Goal: Obtain resource: Download file/media

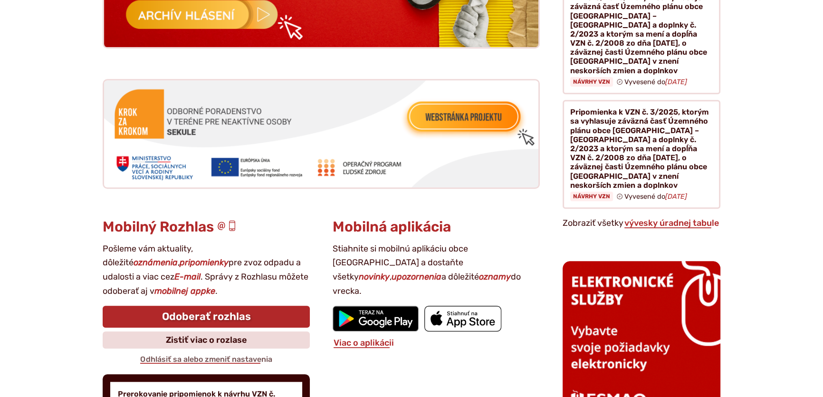
scroll to position [1079, 0]
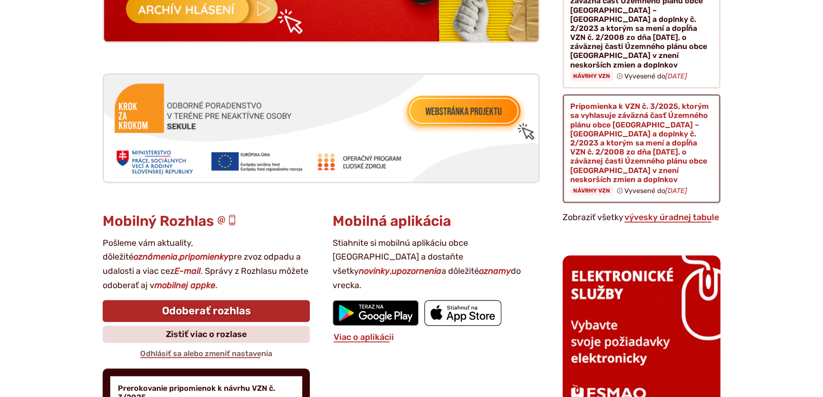
click at [614, 124] on figure at bounding box center [642, 148] width 158 height 109
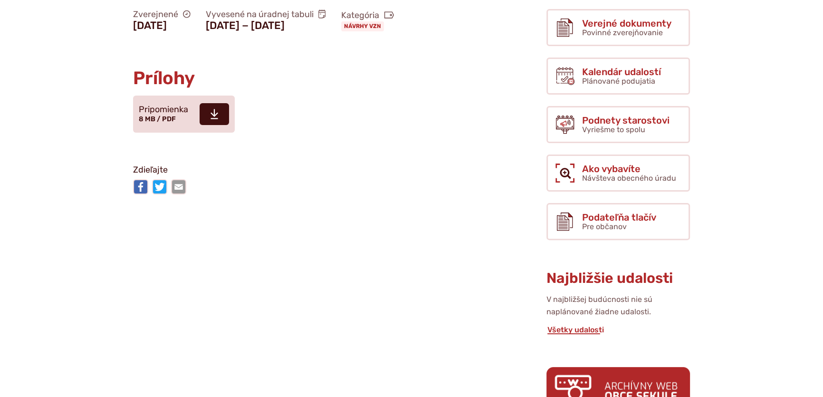
scroll to position [345, 0]
click at [211, 117] on use at bounding box center [214, 113] width 8 height 10
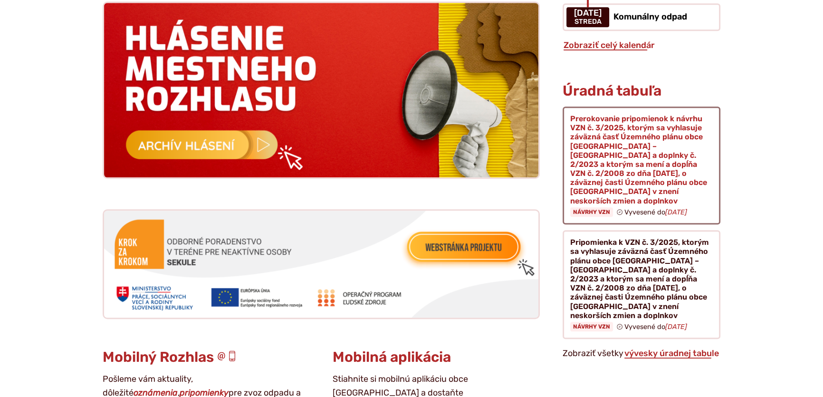
scroll to position [950, 0]
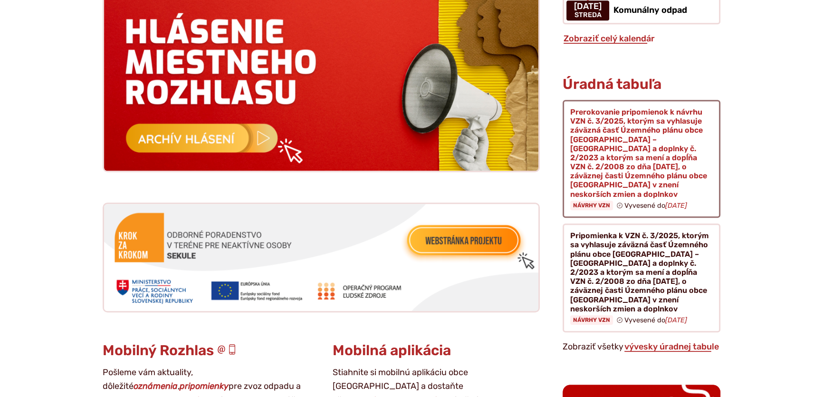
click at [615, 129] on figure at bounding box center [642, 159] width 158 height 118
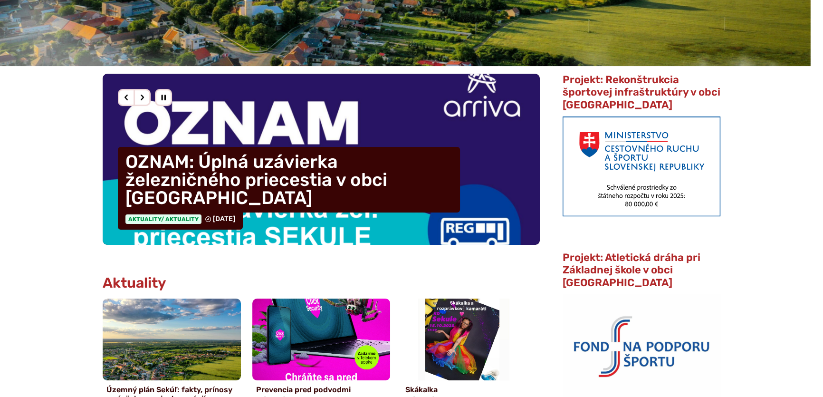
scroll to position [216, 0]
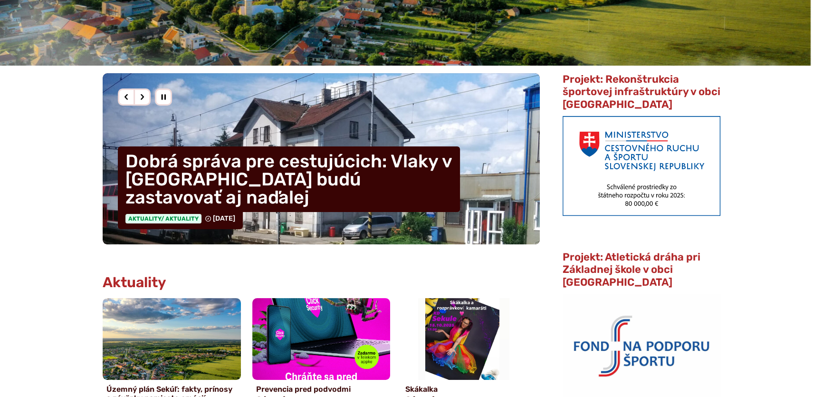
click at [126, 93] on div "Predošlý slajd" at bounding box center [126, 96] width 17 height 17
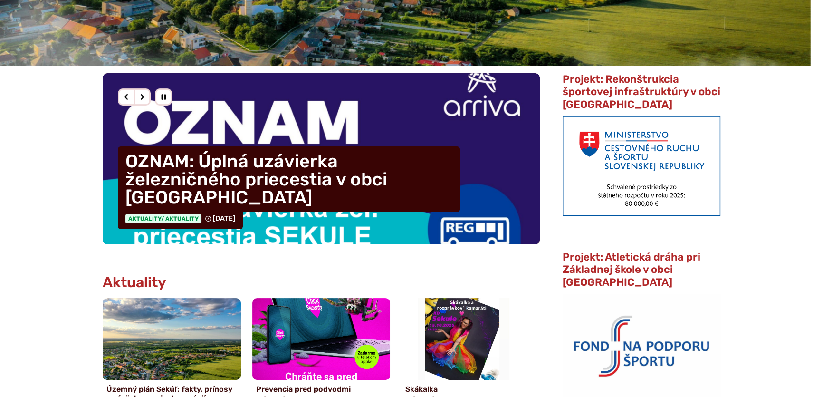
click at [126, 93] on div "Predošlý slajd" at bounding box center [126, 96] width 17 height 17
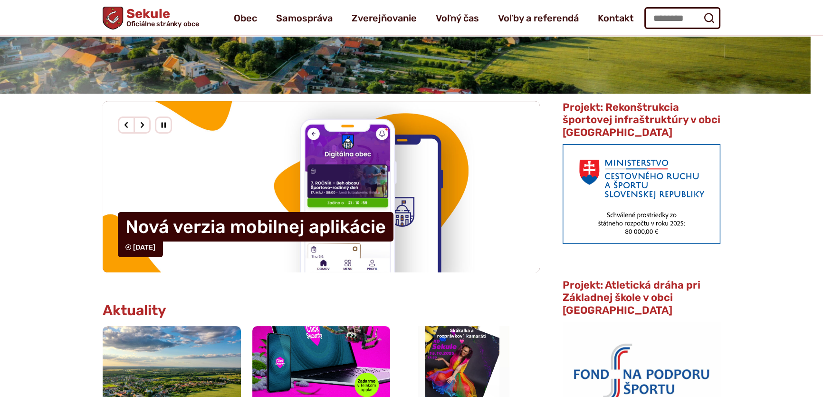
scroll to position [172, 0]
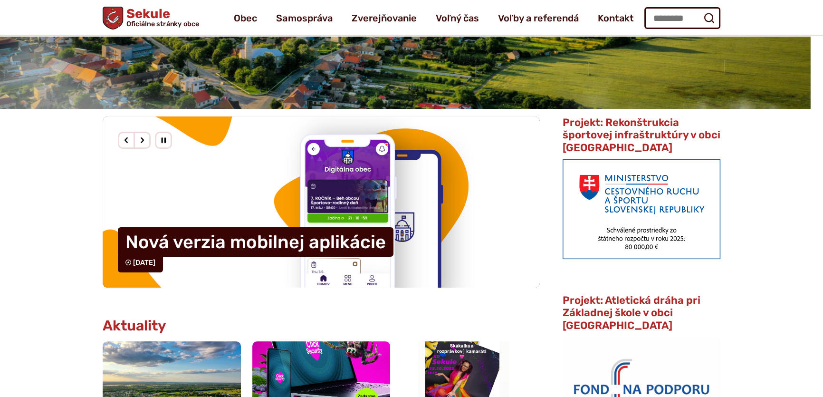
click at [142, 137] on div "Nasledujúci slajd" at bounding box center [142, 140] width 17 height 17
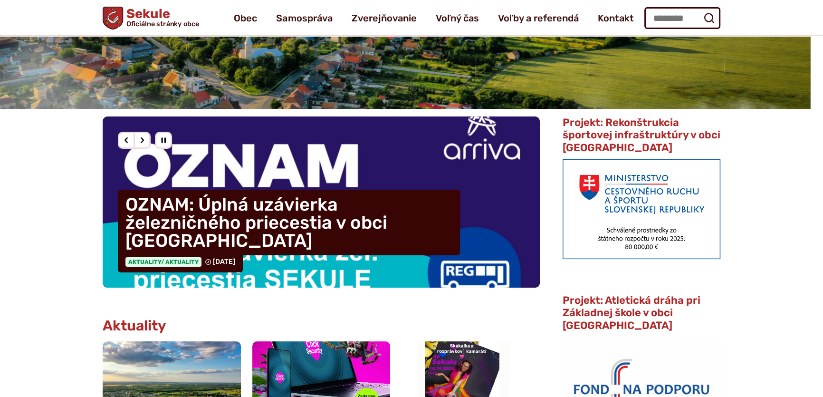
click at [142, 138] on div "Nasledujúci slajd" at bounding box center [142, 140] width 17 height 17
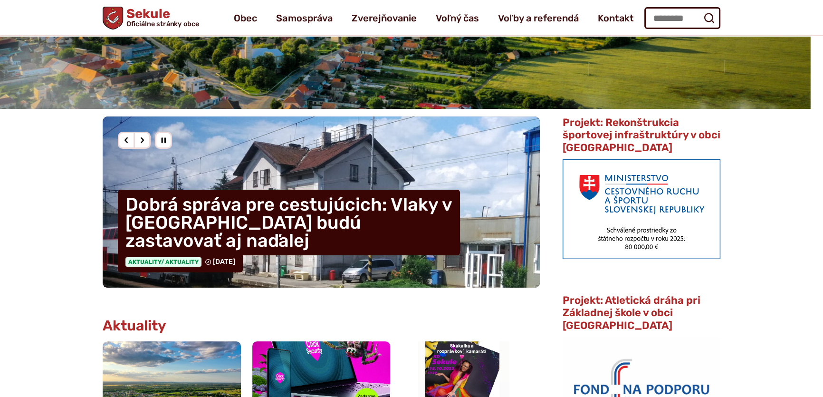
click at [142, 138] on div "Nasledujúci slajd" at bounding box center [142, 140] width 17 height 17
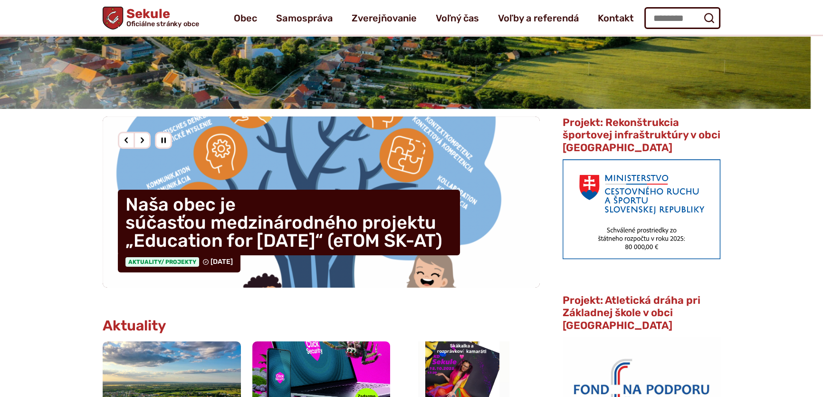
click at [142, 138] on div "Nasledujúci slajd" at bounding box center [142, 140] width 17 height 17
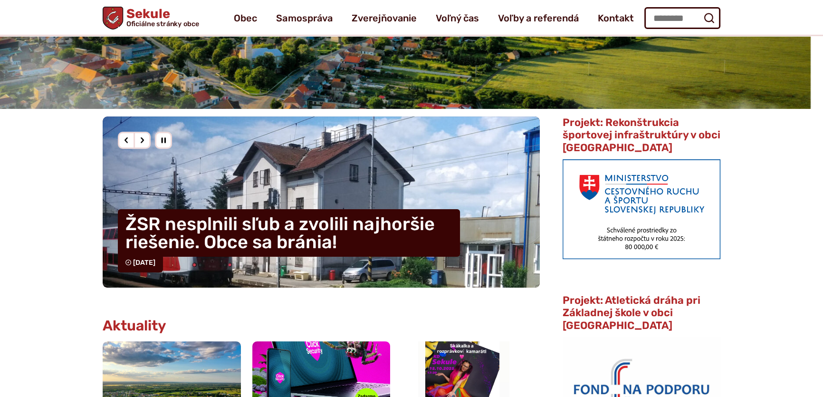
click at [142, 138] on div "Nasledujúci slajd" at bounding box center [142, 140] width 17 height 17
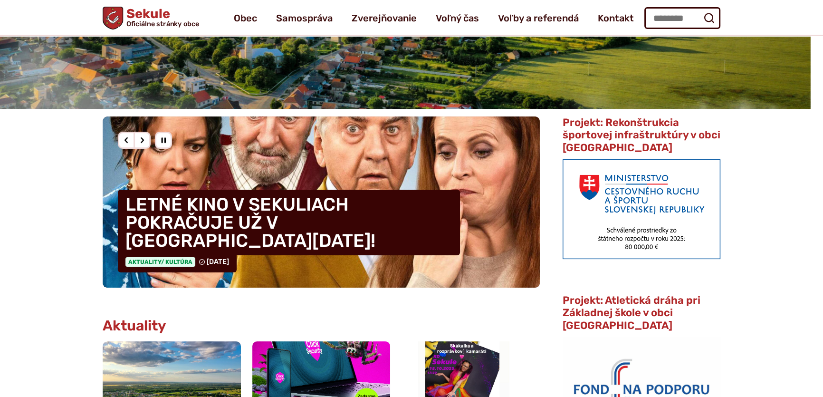
click at [142, 138] on div "Nasledujúci slajd" at bounding box center [142, 140] width 17 height 17
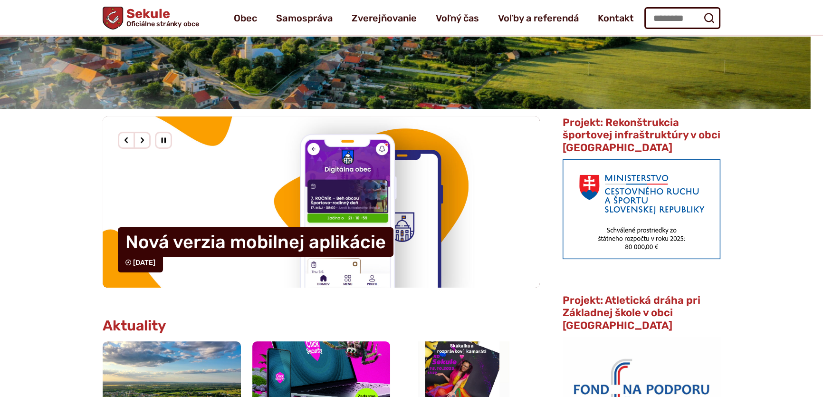
click at [142, 138] on div "Nasledujúci slajd" at bounding box center [142, 140] width 17 height 17
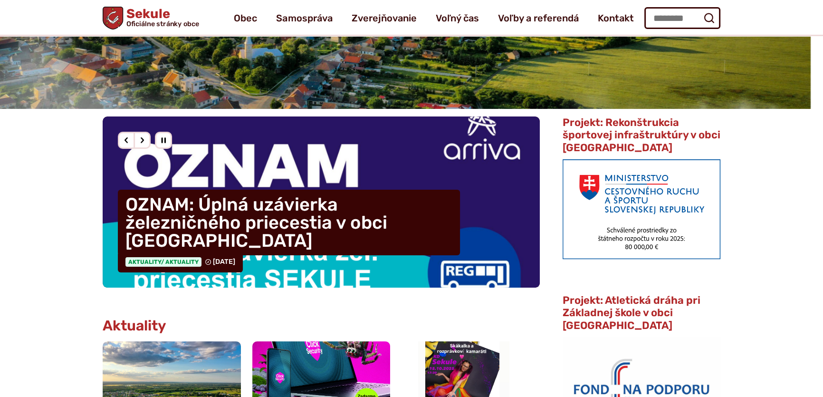
click at [142, 138] on div "Nasledujúci slajd" at bounding box center [142, 140] width 17 height 17
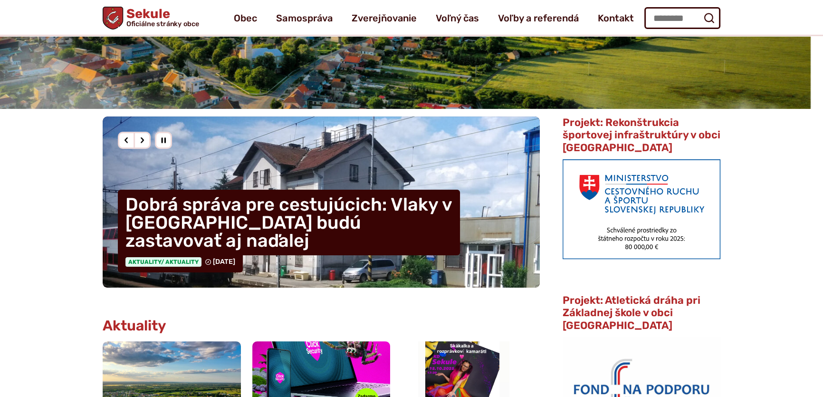
click at [126, 136] on div "Predošlý slajd" at bounding box center [126, 140] width 17 height 17
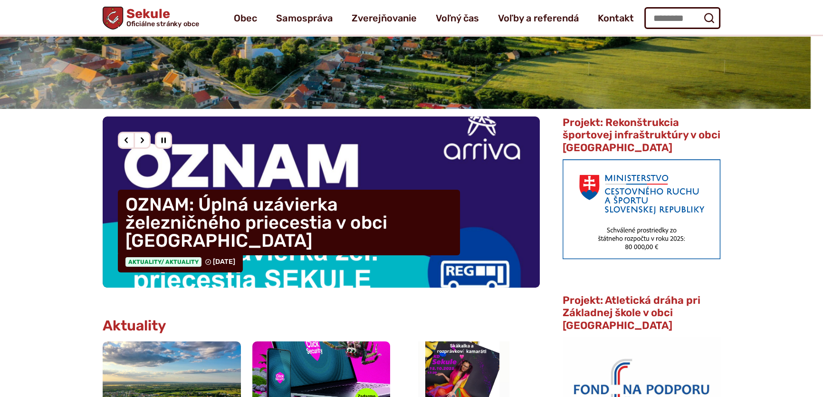
click at [126, 136] on div "Predošlý slajd" at bounding box center [126, 140] width 17 height 17
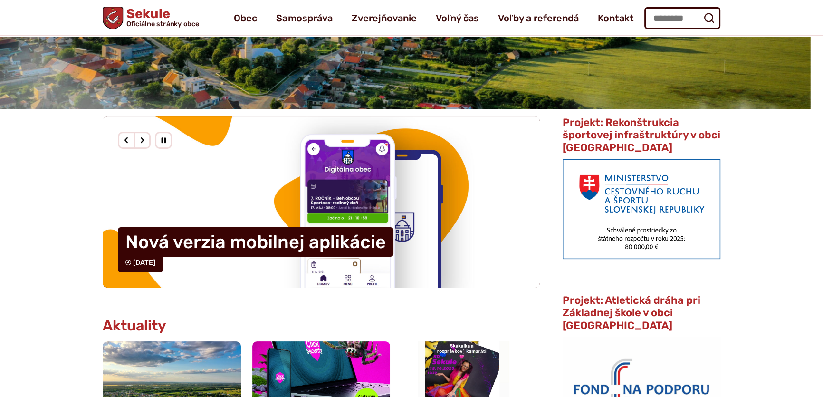
click at [126, 136] on div "Predošlý slajd" at bounding box center [126, 140] width 17 height 17
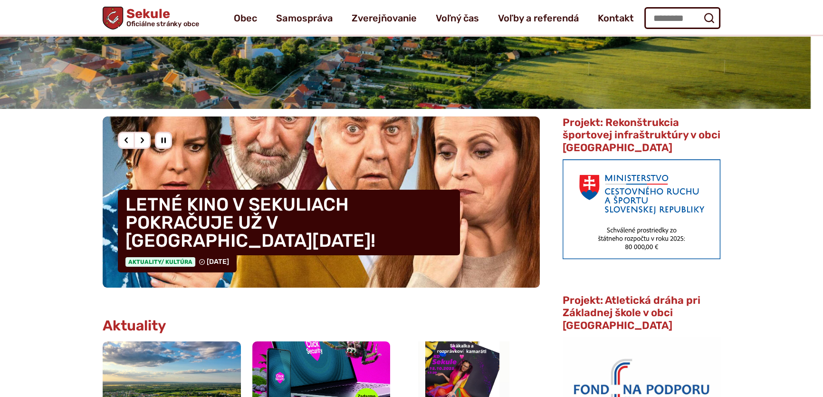
click at [128, 136] on div "Predošlý slajd" at bounding box center [126, 140] width 17 height 17
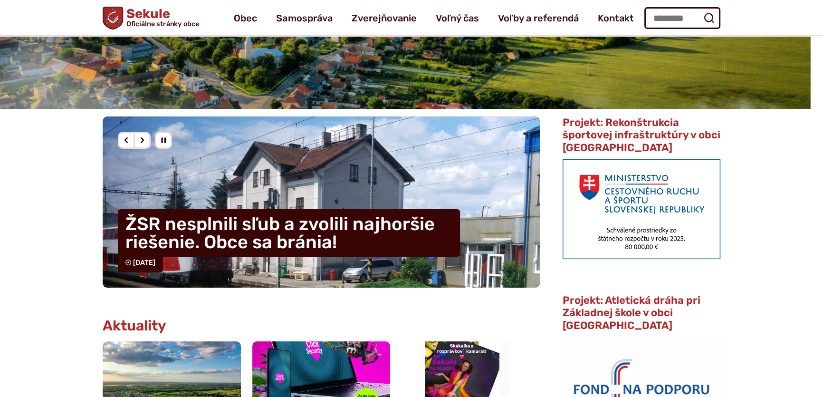
click at [128, 136] on div "Predošlý slajd" at bounding box center [126, 140] width 17 height 17
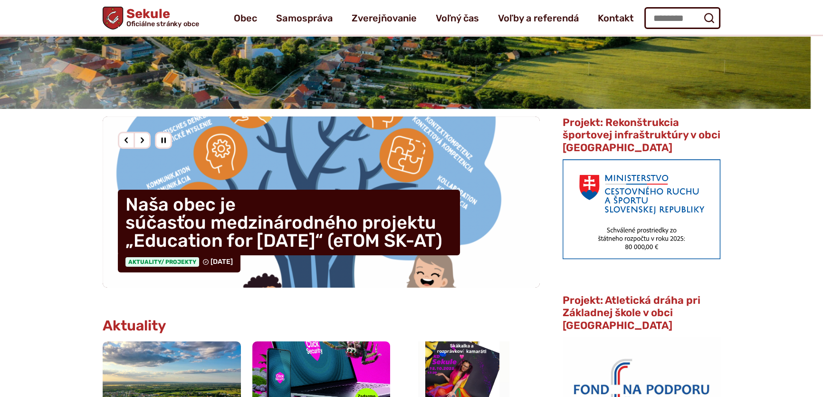
click at [126, 137] on div "Predošlý slajd" at bounding box center [126, 140] width 17 height 17
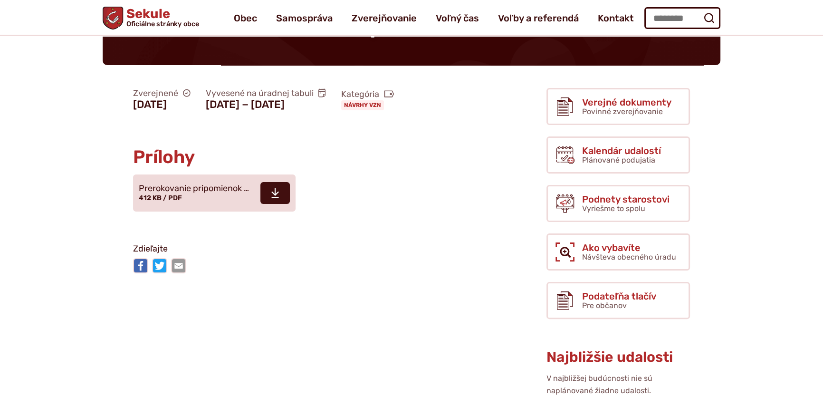
scroll to position [259, 0]
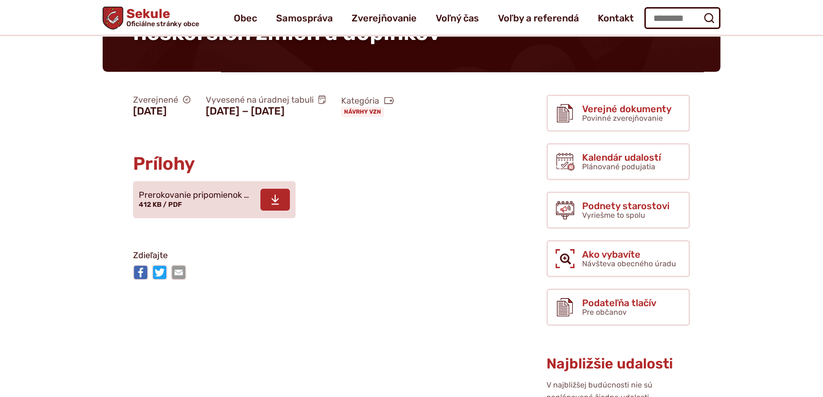
click at [273, 204] on use at bounding box center [275, 200] width 8 height 10
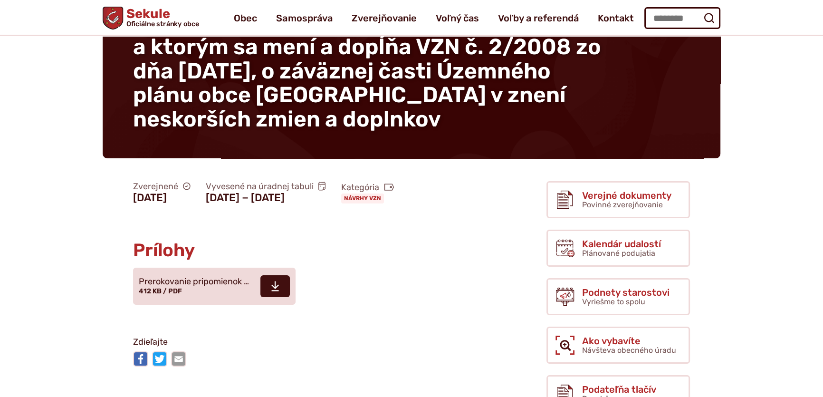
scroll to position [0, 0]
